Goal: Information Seeking & Learning: Learn about a topic

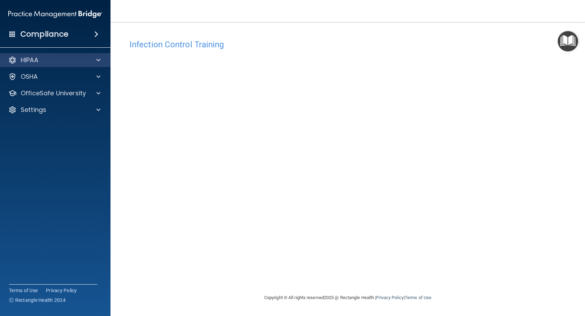
click at [93, 61] on div at bounding box center [97, 60] width 17 height 8
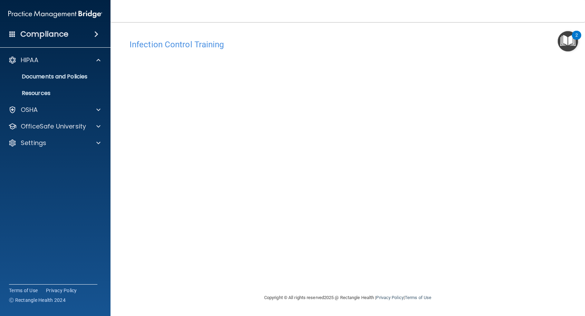
click at [96, 35] on span at bounding box center [96, 34] width 4 height 8
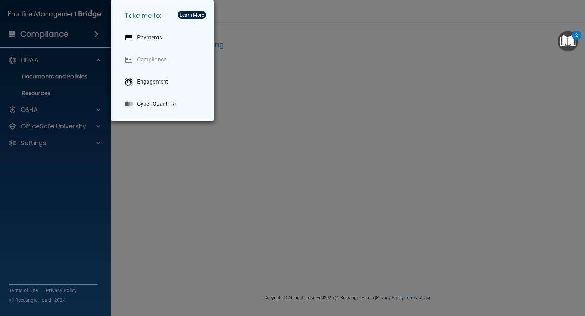
click at [91, 59] on div "Take me to: Payments Compliance Engagement Cyber Quant" at bounding box center [292, 158] width 585 height 316
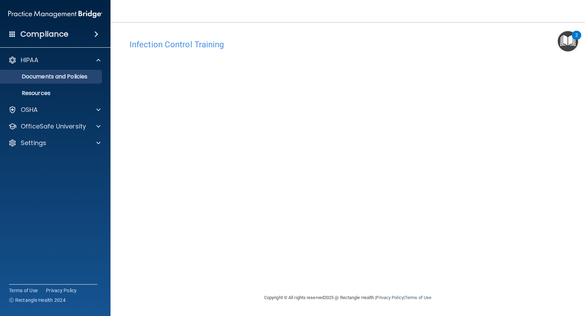
click at [90, 77] on p "Documents and Policies" at bounding box center [51, 76] width 94 height 7
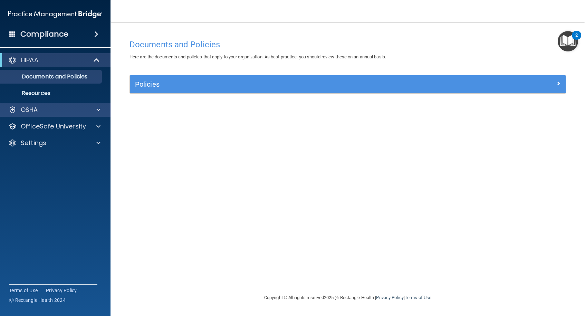
click at [100, 110] on span at bounding box center [98, 110] width 4 height 8
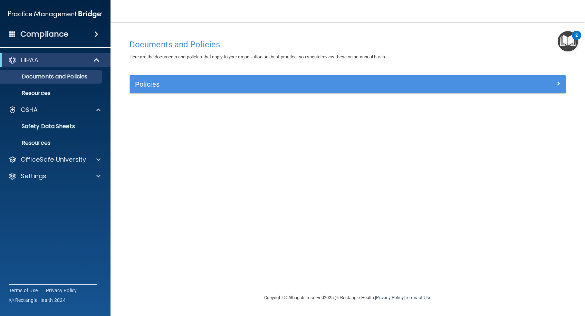
click at [98, 35] on span at bounding box center [96, 34] width 4 height 8
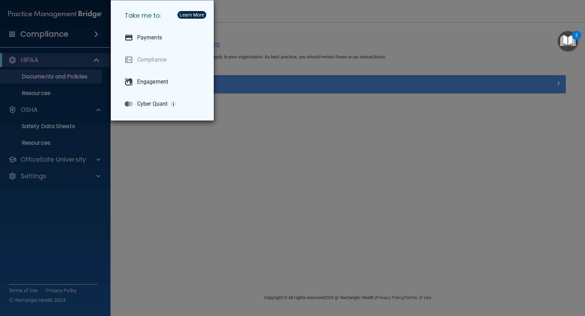
click at [98, 59] on div "Take me to: Payments Compliance Engagement Cyber Quant" at bounding box center [292, 158] width 585 height 316
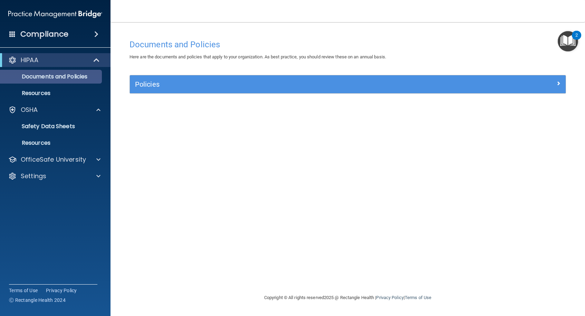
click at [80, 76] on p "Documents and Policies" at bounding box center [51, 76] width 94 height 7
click at [158, 85] on h5 "Policies" at bounding box center [293, 84] width 316 height 8
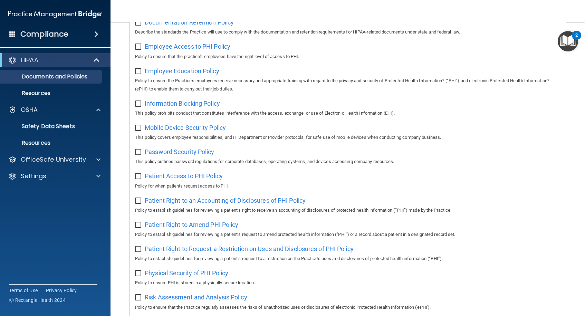
scroll to position [81, 0]
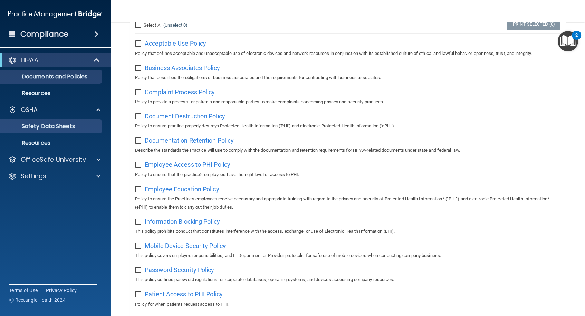
click at [35, 126] on p "Safety Data Sheets" at bounding box center [51, 126] width 94 height 7
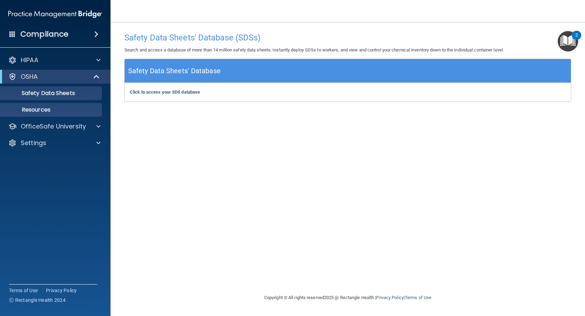
click at [43, 111] on p "Resources" at bounding box center [51, 109] width 94 height 7
